Goal: Find specific fact: Find specific fact

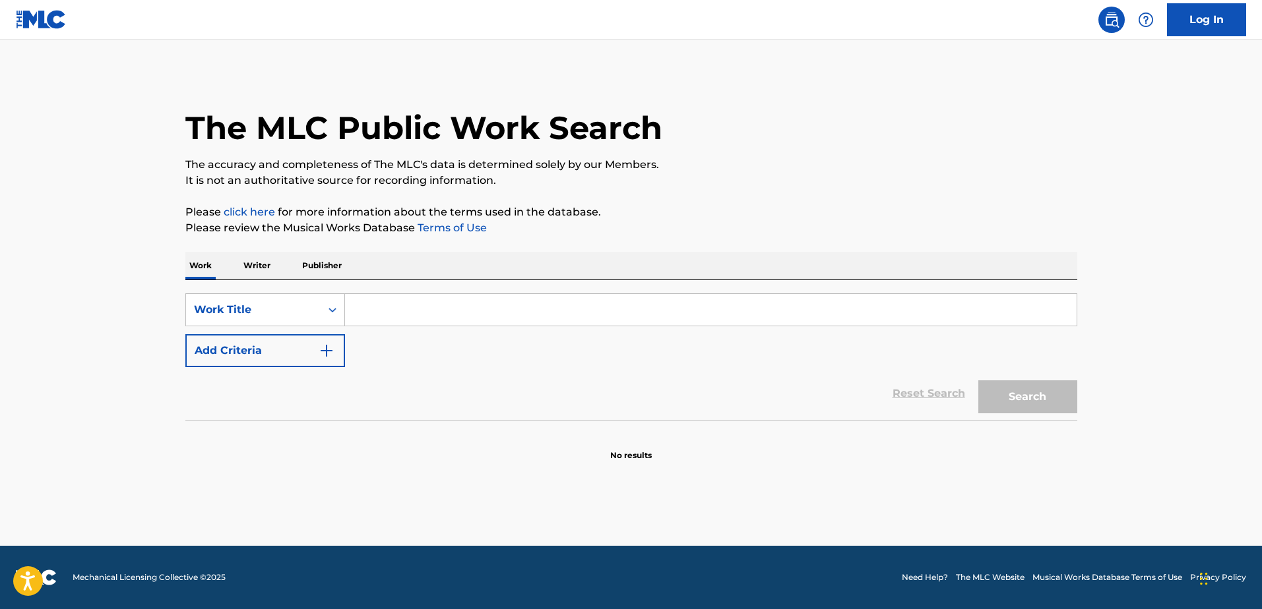
click at [257, 266] on p "Writer" at bounding box center [256, 266] width 35 height 28
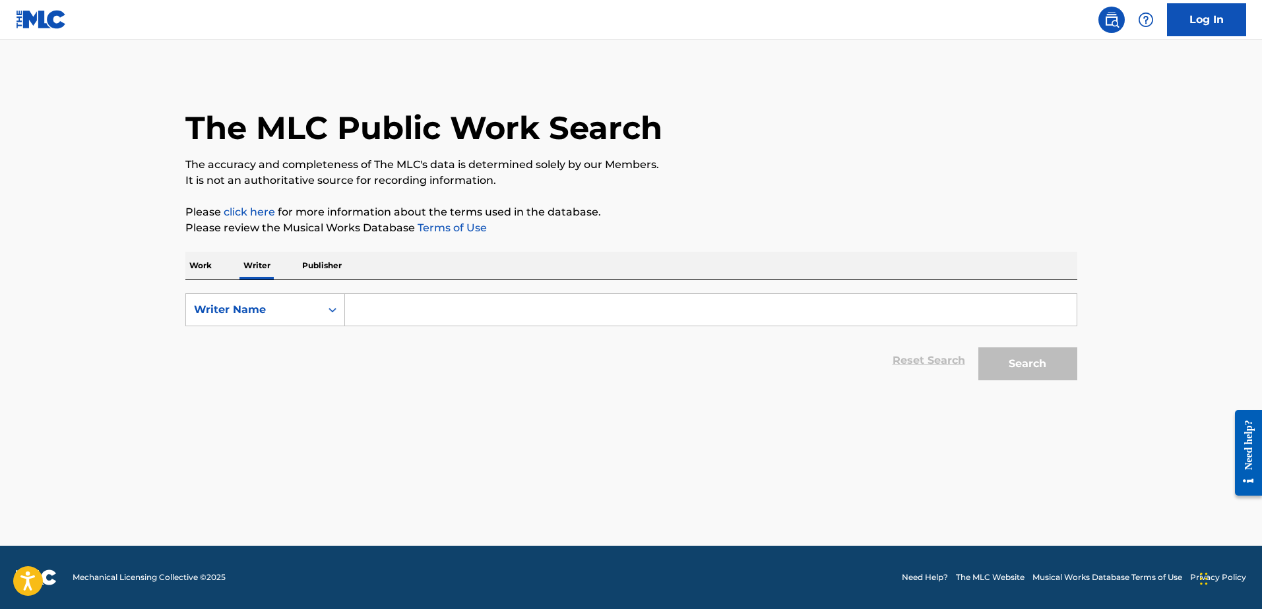
drag, startPoint x: 402, startPoint y: 292, endPoint x: 404, endPoint y: 301, distance: 10.1
click at [402, 292] on div "SearchWithCriteria46584e24-36a3-4b02-9cbb-d66a982e6354 Writer Name Reset Search…" at bounding box center [631, 333] width 892 height 107
click at [405, 304] on input "Search Form" at bounding box center [710, 310] width 731 height 32
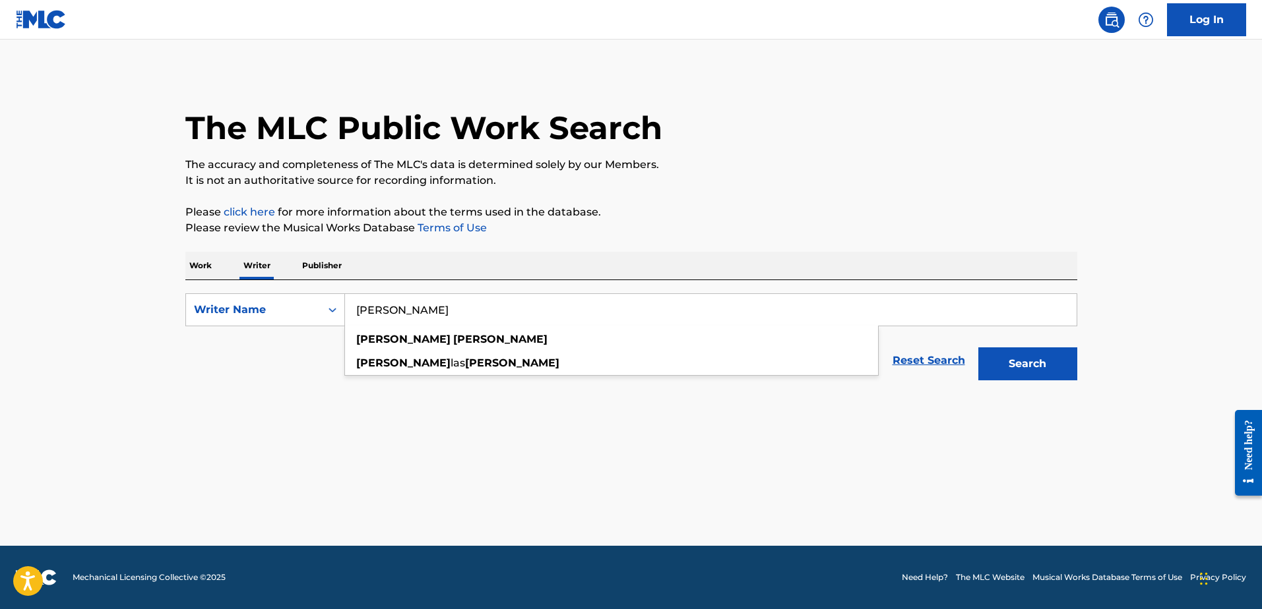
type input "[PERSON_NAME]"
click at [1027, 364] on button "Search" at bounding box center [1027, 364] width 99 height 33
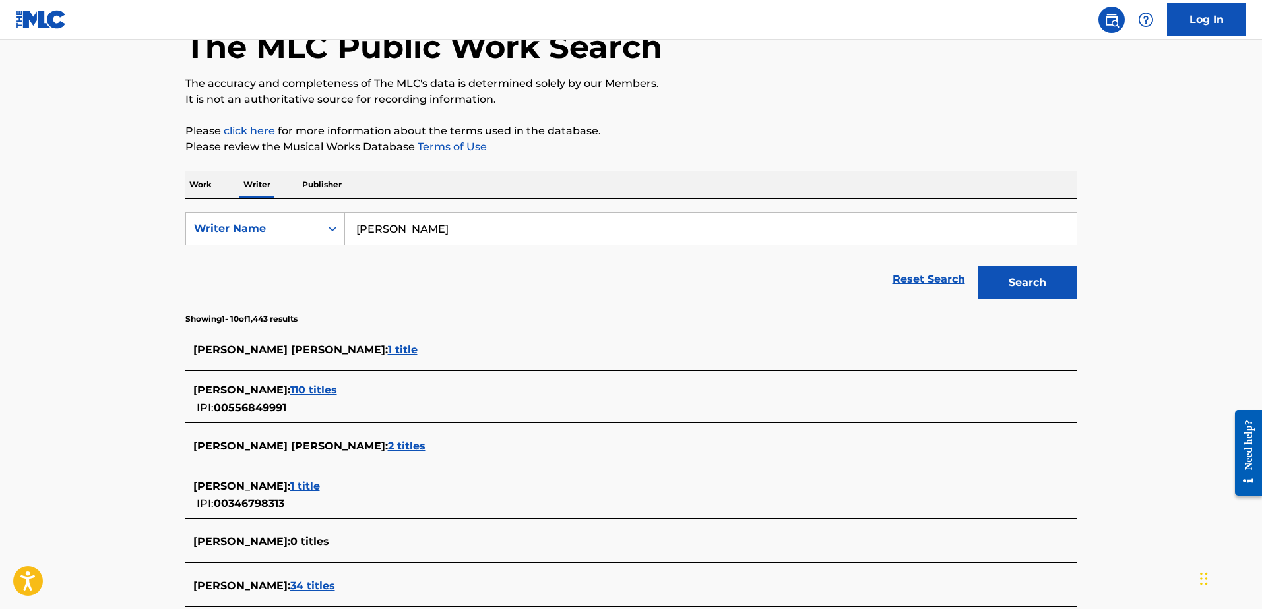
scroll to position [94, 0]
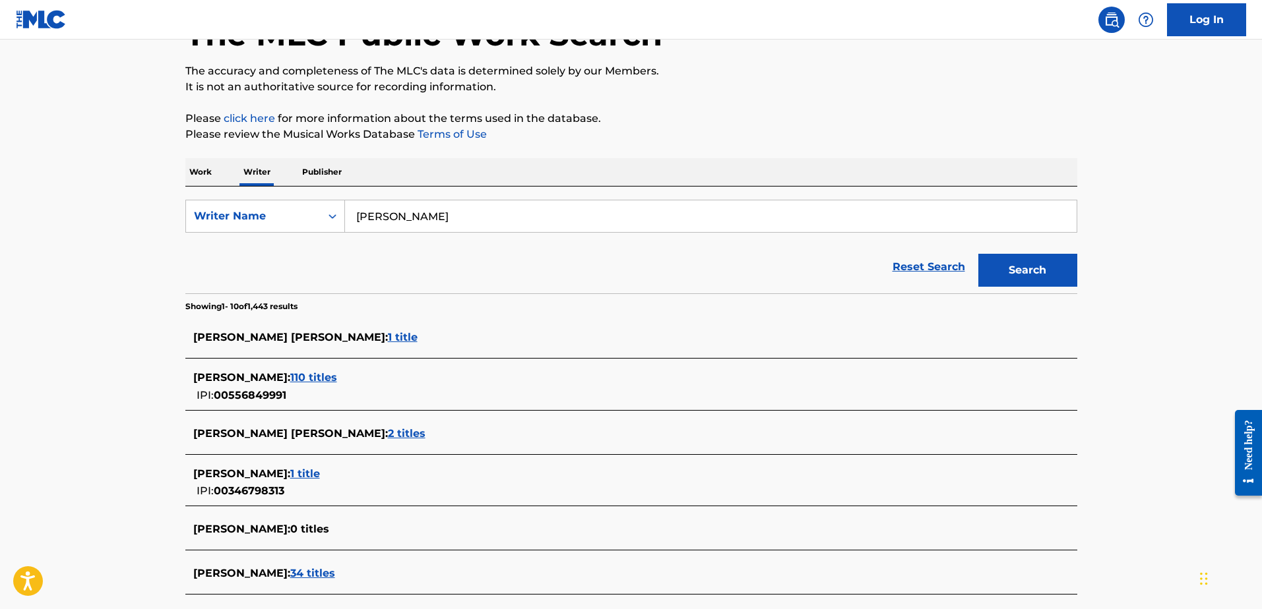
click at [327, 374] on span "110 titles" at bounding box center [313, 377] width 47 height 13
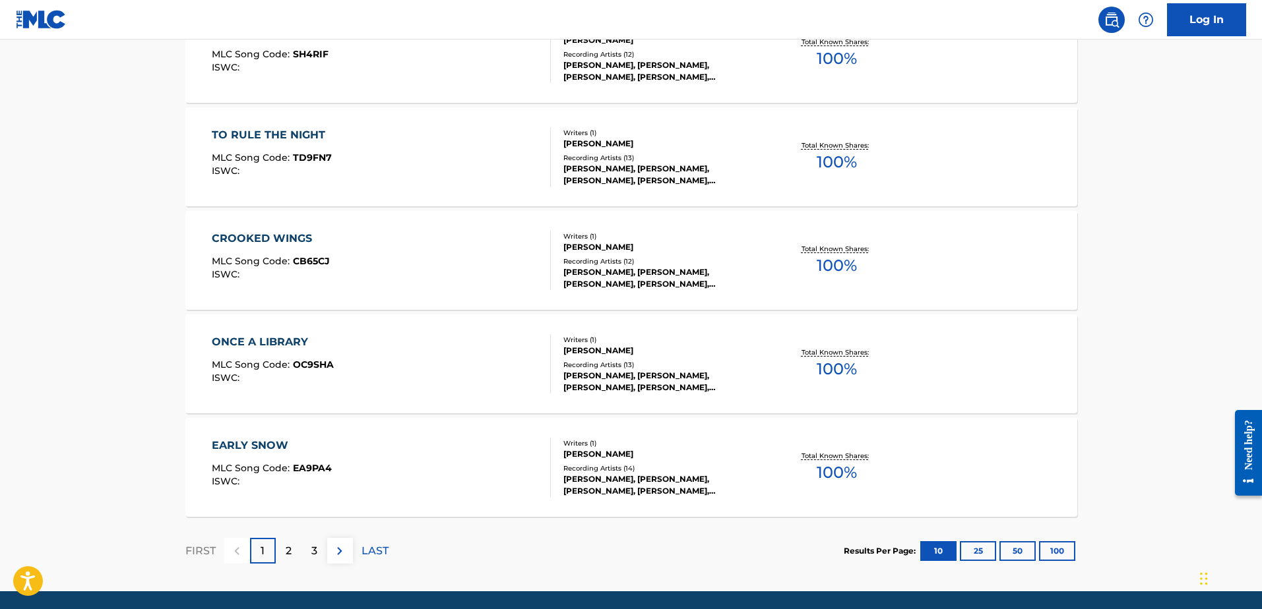
scroll to position [960, 0]
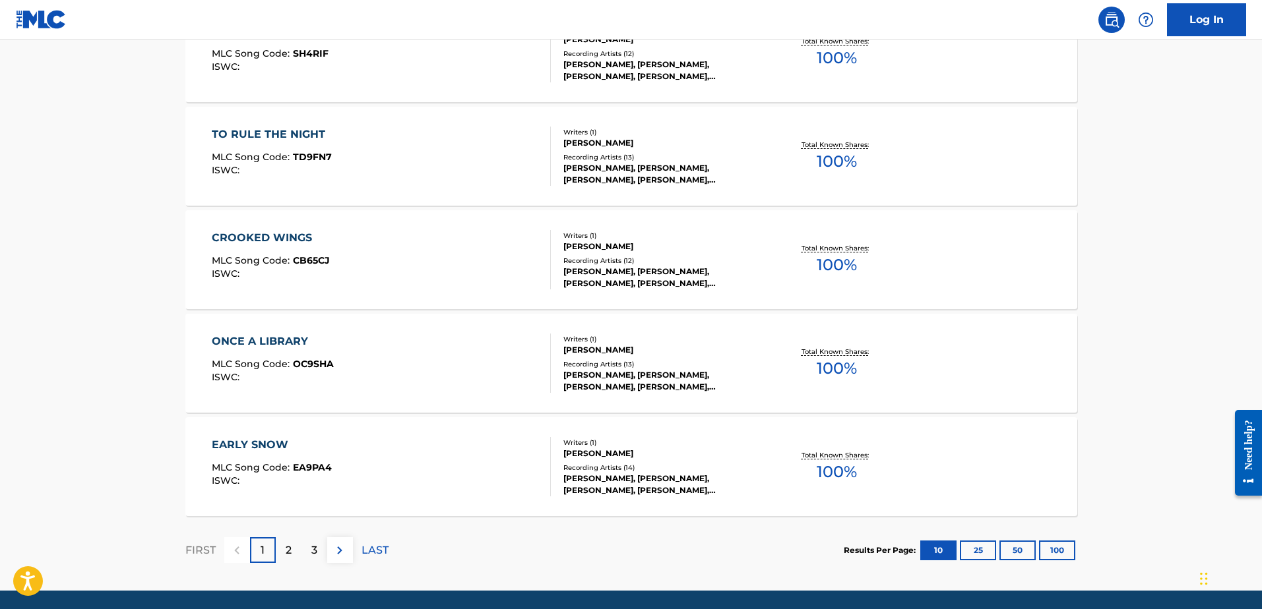
click at [293, 556] on div "2" at bounding box center [289, 551] width 26 height 26
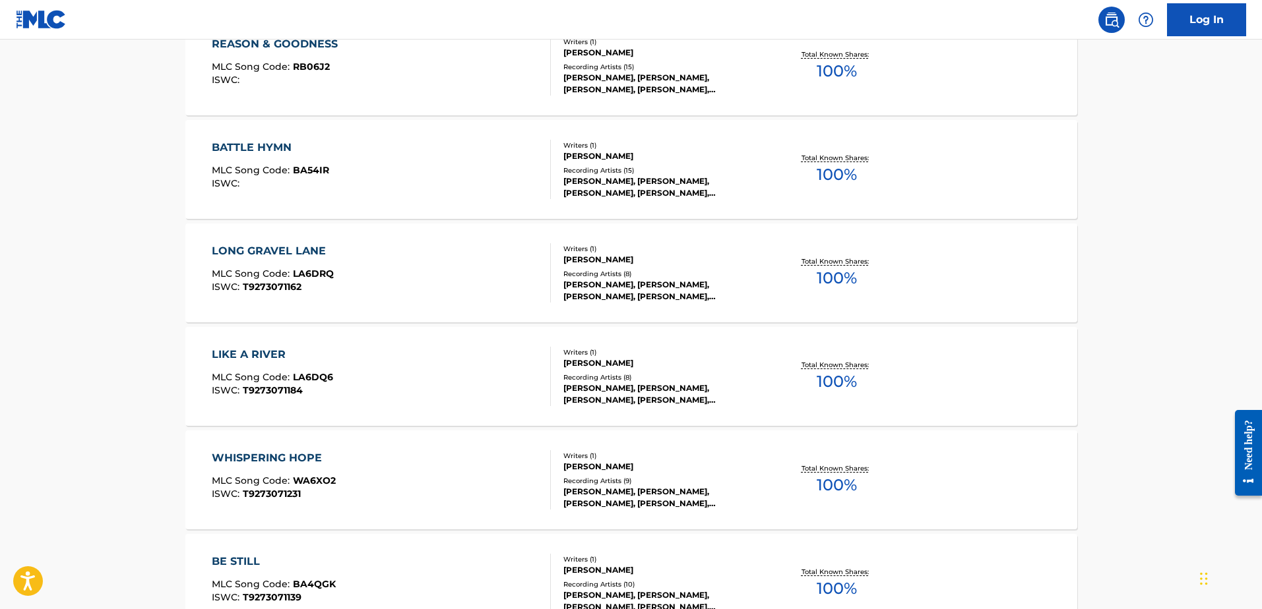
scroll to position [845, 0]
click at [609, 382] on div "[PERSON_NAME], [PERSON_NAME], [PERSON_NAME], [PERSON_NAME], [PERSON_NAME]" at bounding box center [662, 393] width 199 height 24
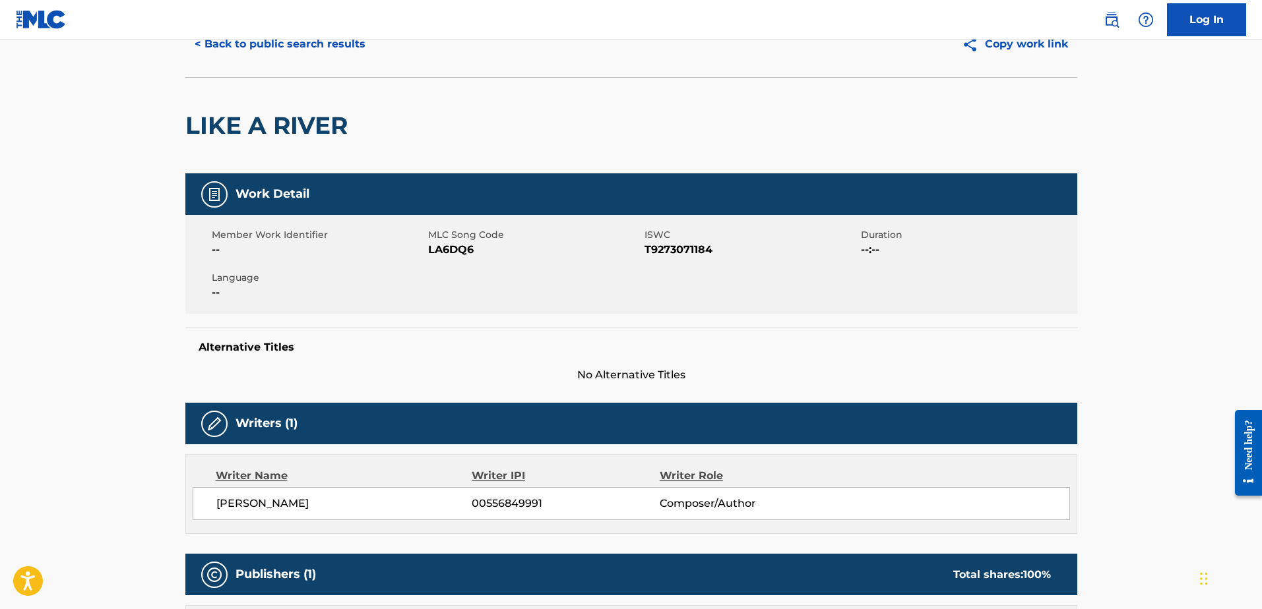
scroll to position [136, 0]
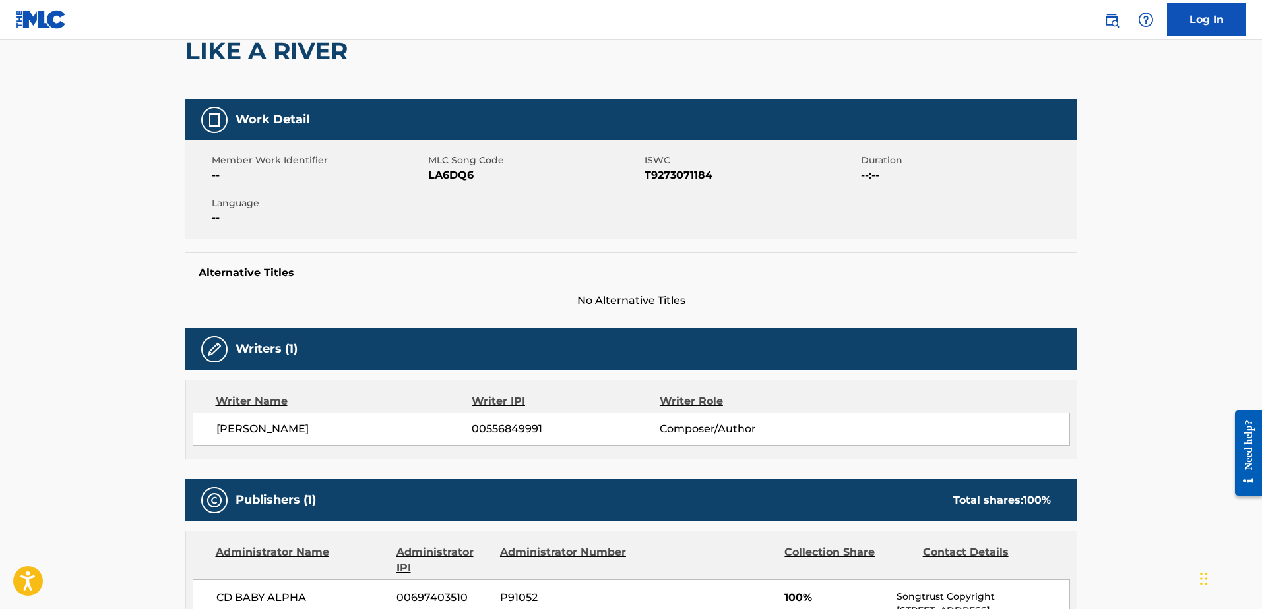
click at [675, 171] on span "T9273071184" at bounding box center [750, 176] width 213 height 16
copy span "T9273071184"
